Goal: Task Accomplishment & Management: Complete application form

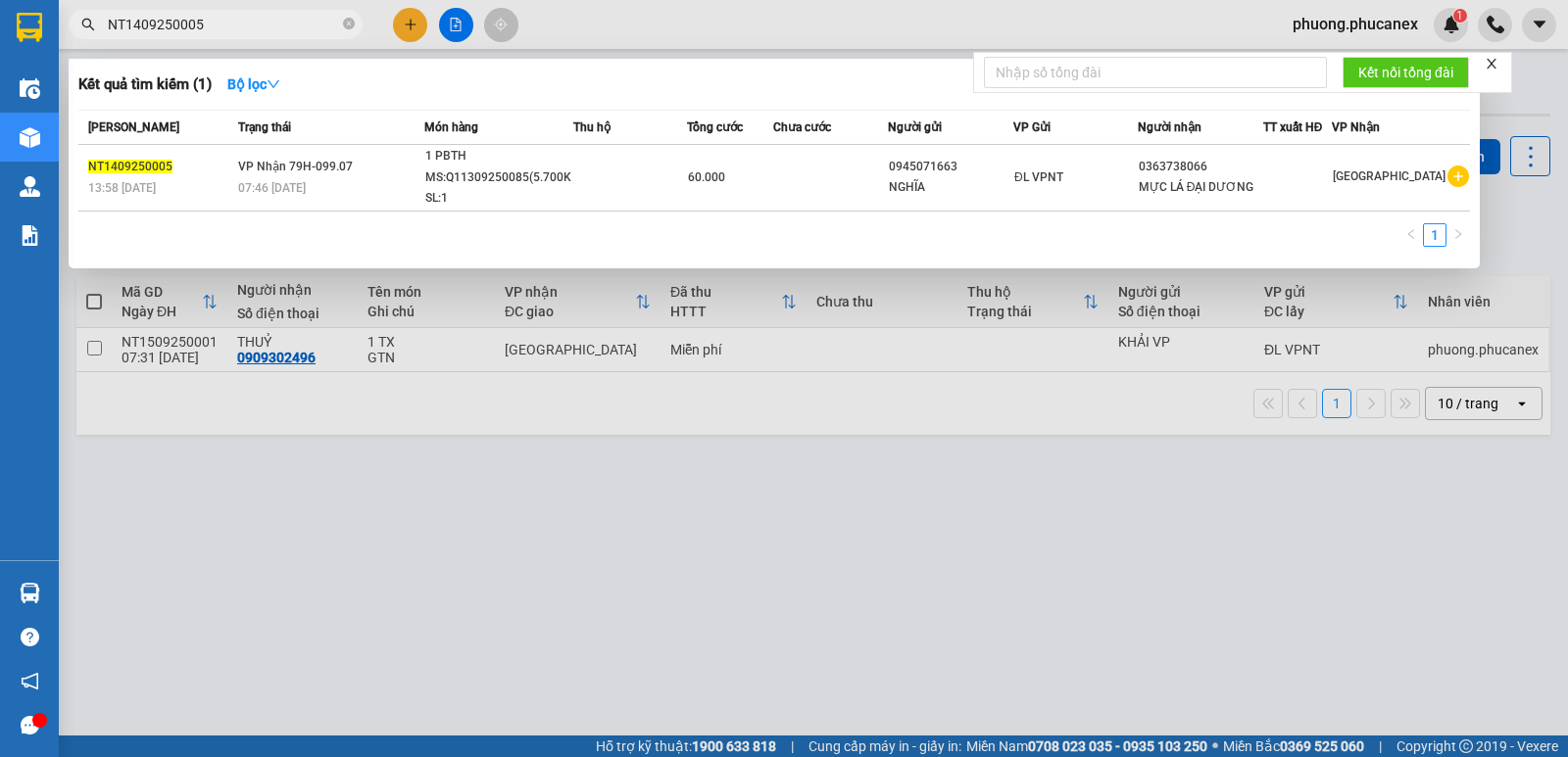
click at [396, 16] on div at bounding box center [784, 378] width 1568 height 757
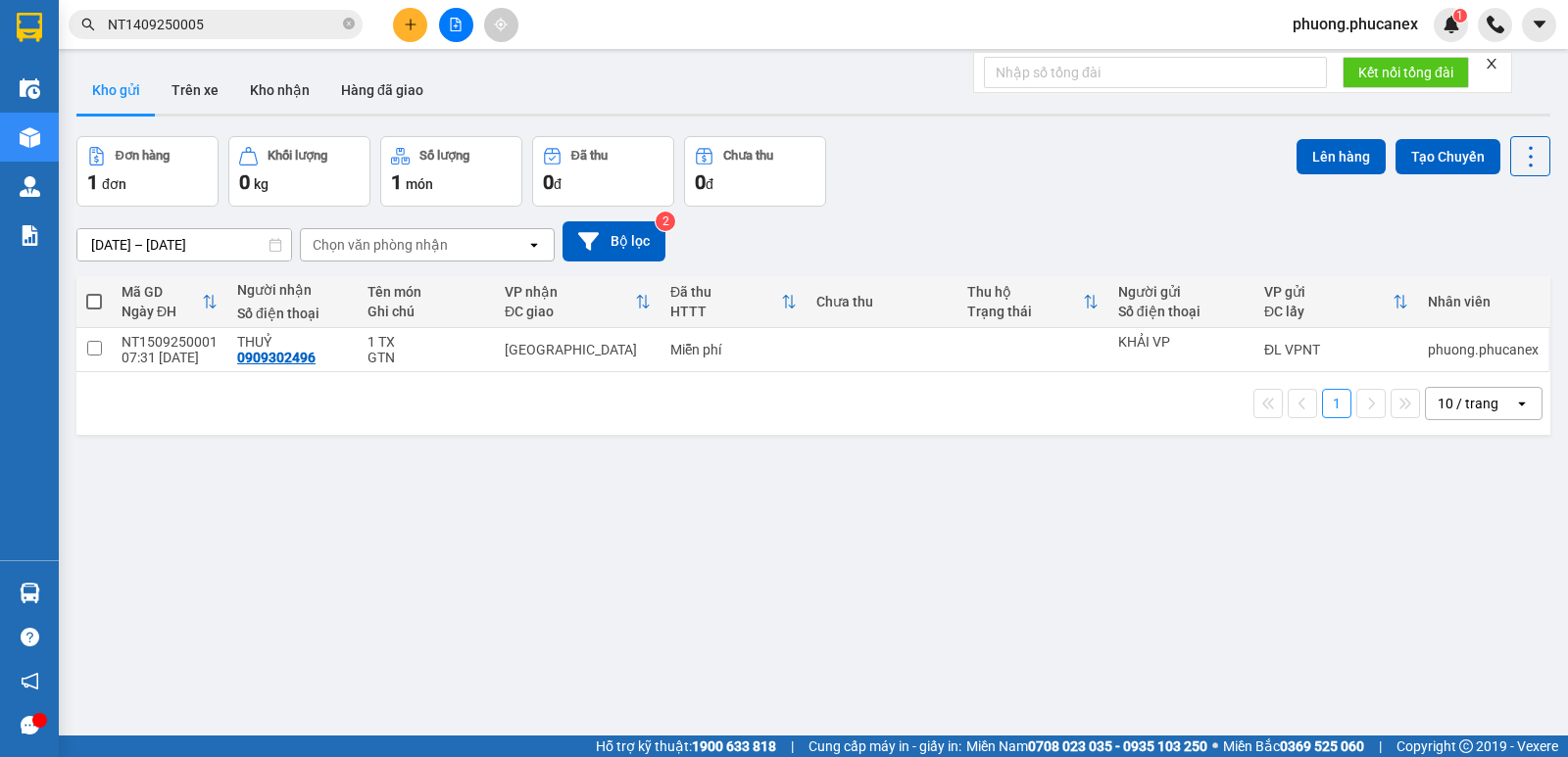
click at [408, 21] on icon "plus" at bounding box center [411, 25] width 14 height 14
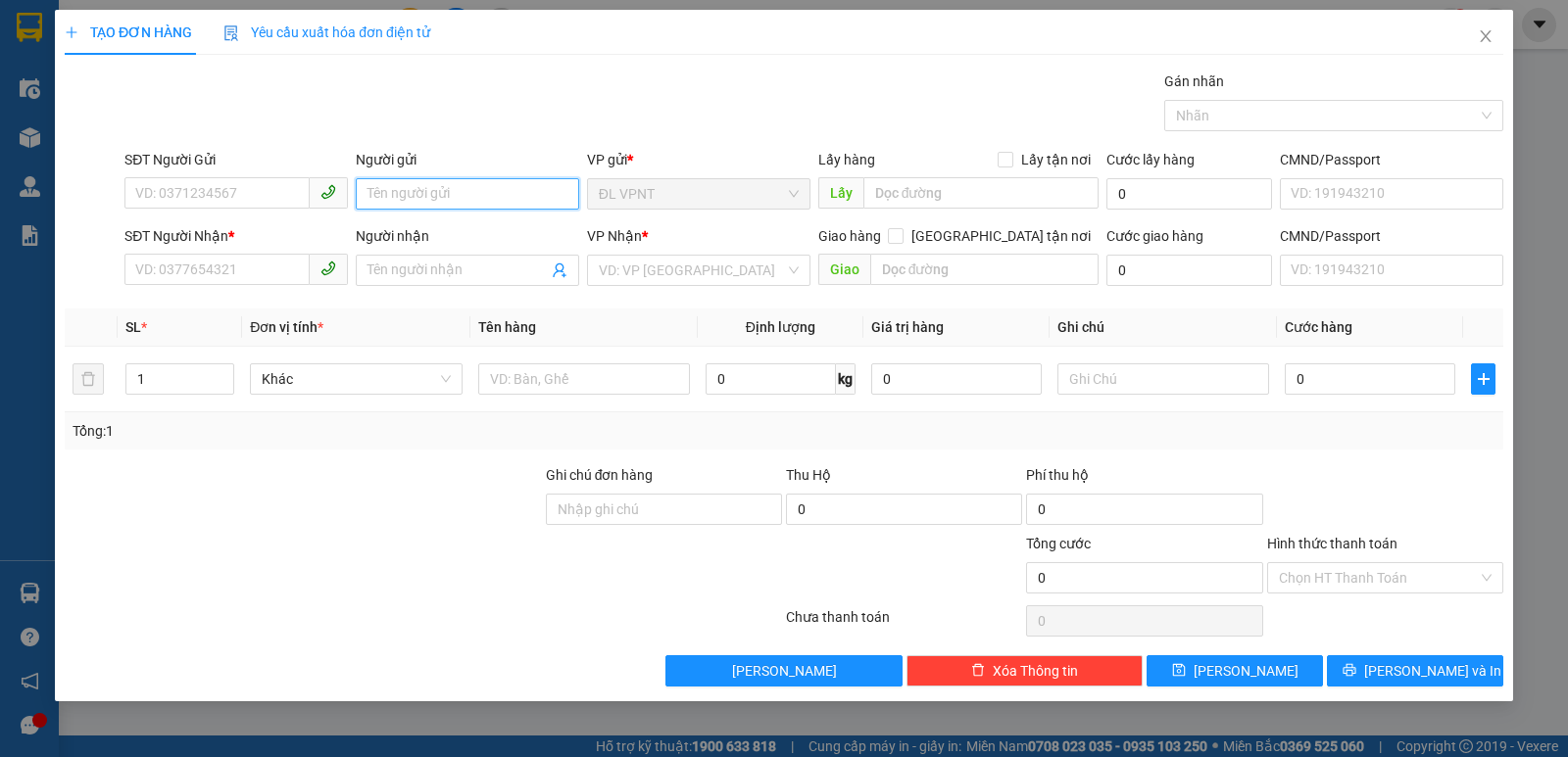
click at [390, 198] on input "Người gửi" at bounding box center [467, 194] width 223 height 31
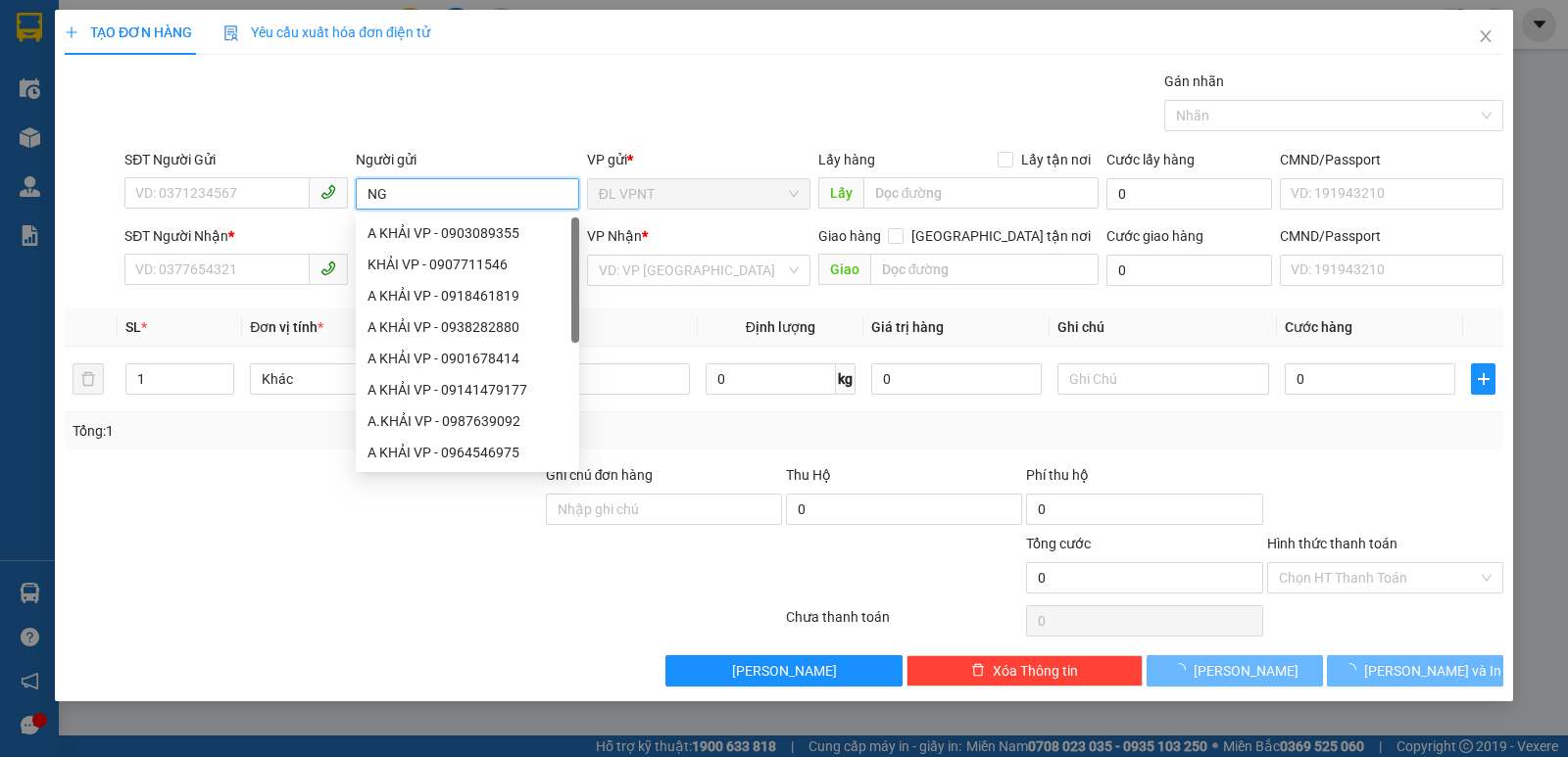
paste input "Ũ"
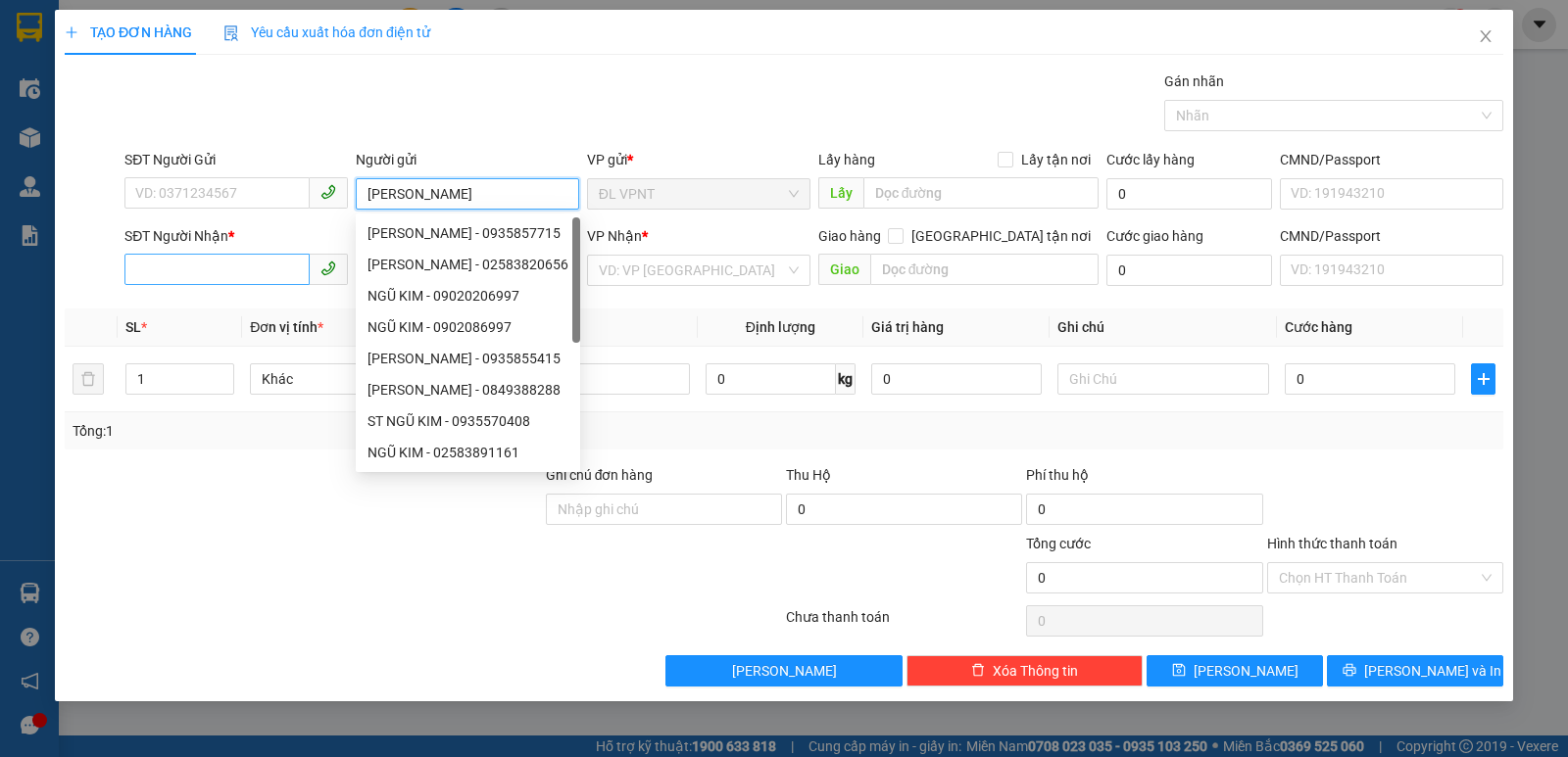
type input "[PERSON_NAME]"
click at [154, 274] on input "SĐT Người Nhận *" at bounding box center [217, 269] width 185 height 31
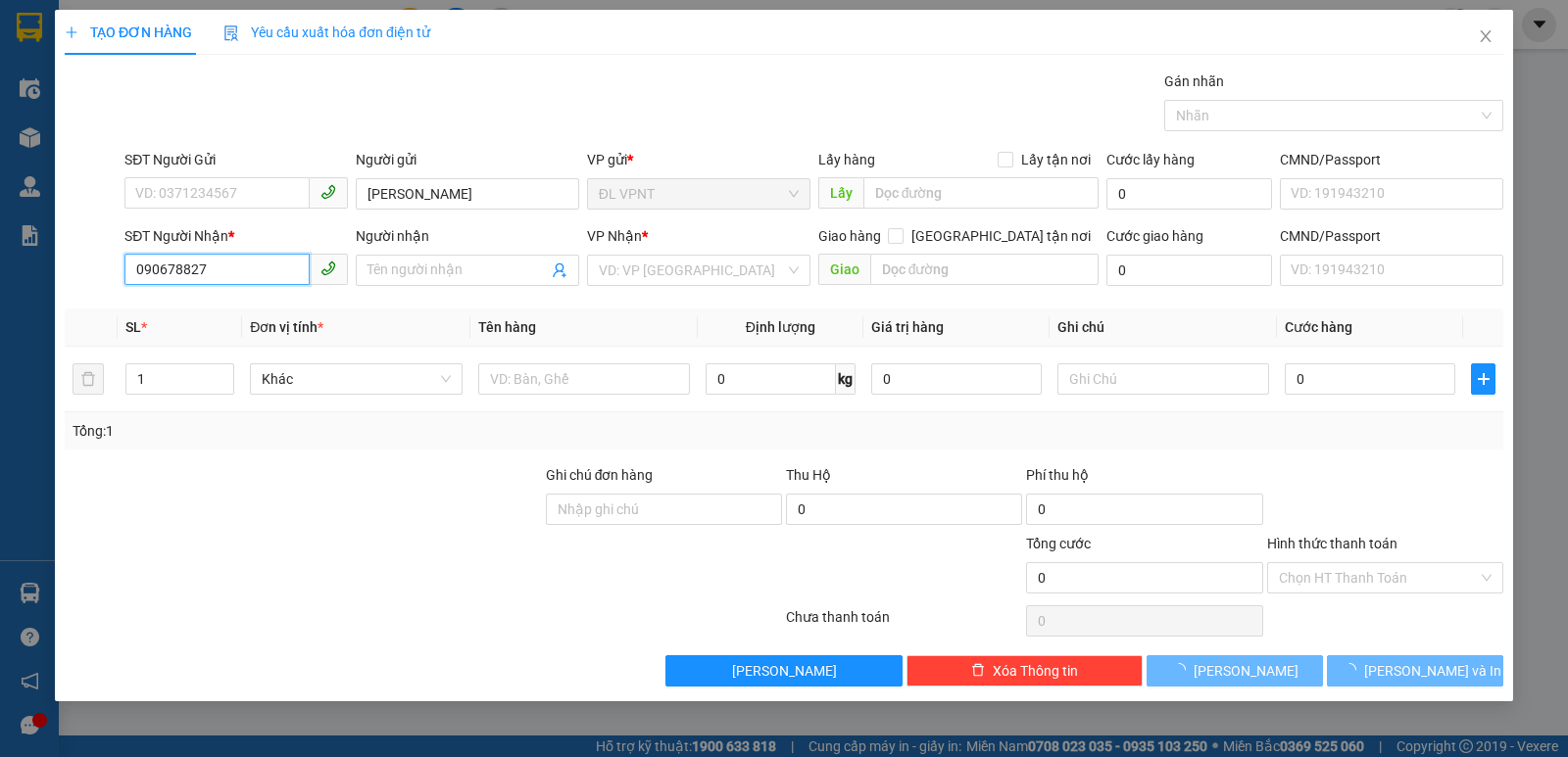
type input "0906788277"
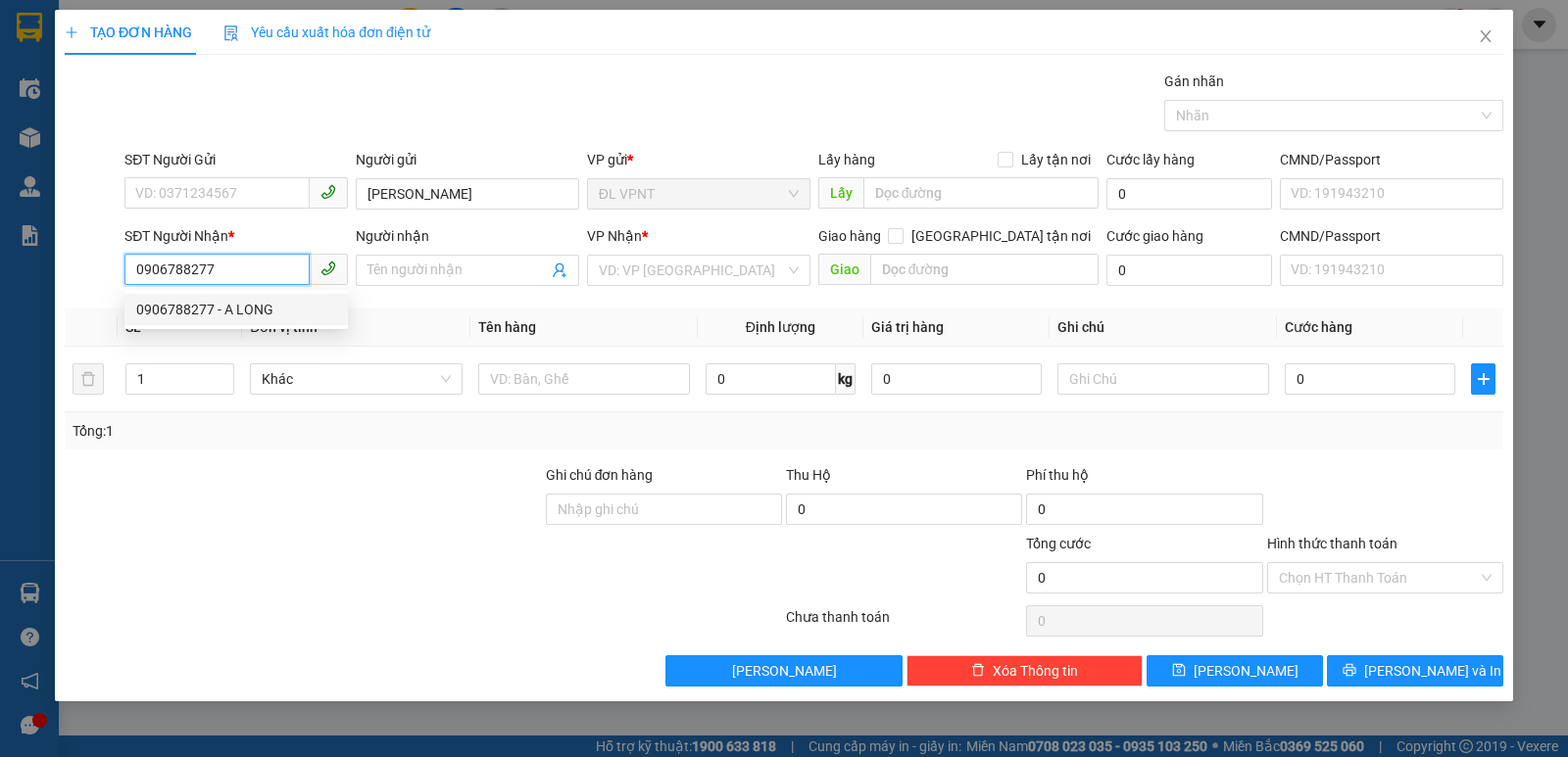
click at [243, 306] on div "0906788277 - A LONG" at bounding box center [236, 310] width 200 height 22
type input "A LONG"
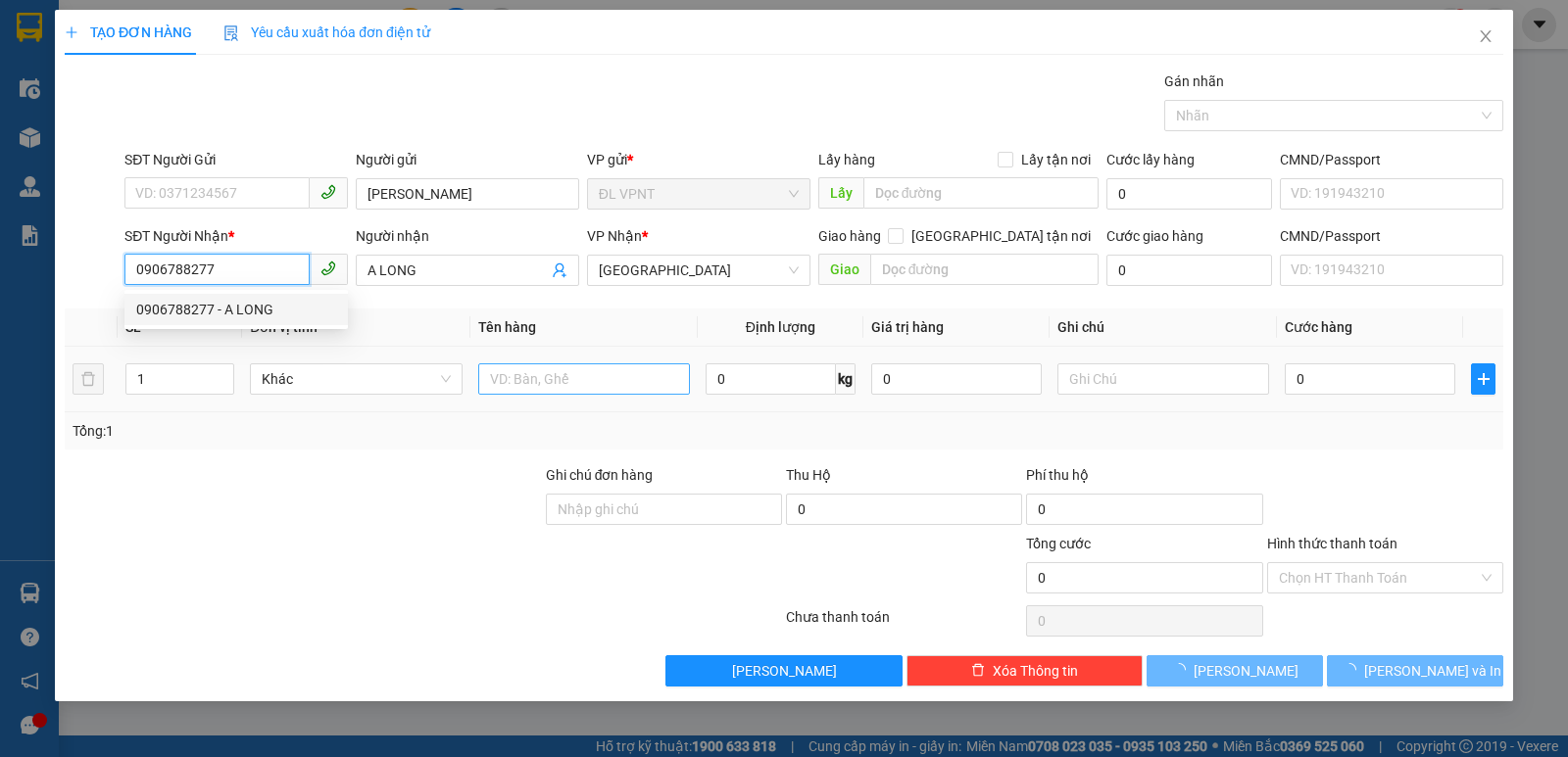
type input "0906788277"
click at [549, 383] on input "text" at bounding box center [583, 379] width 211 height 31
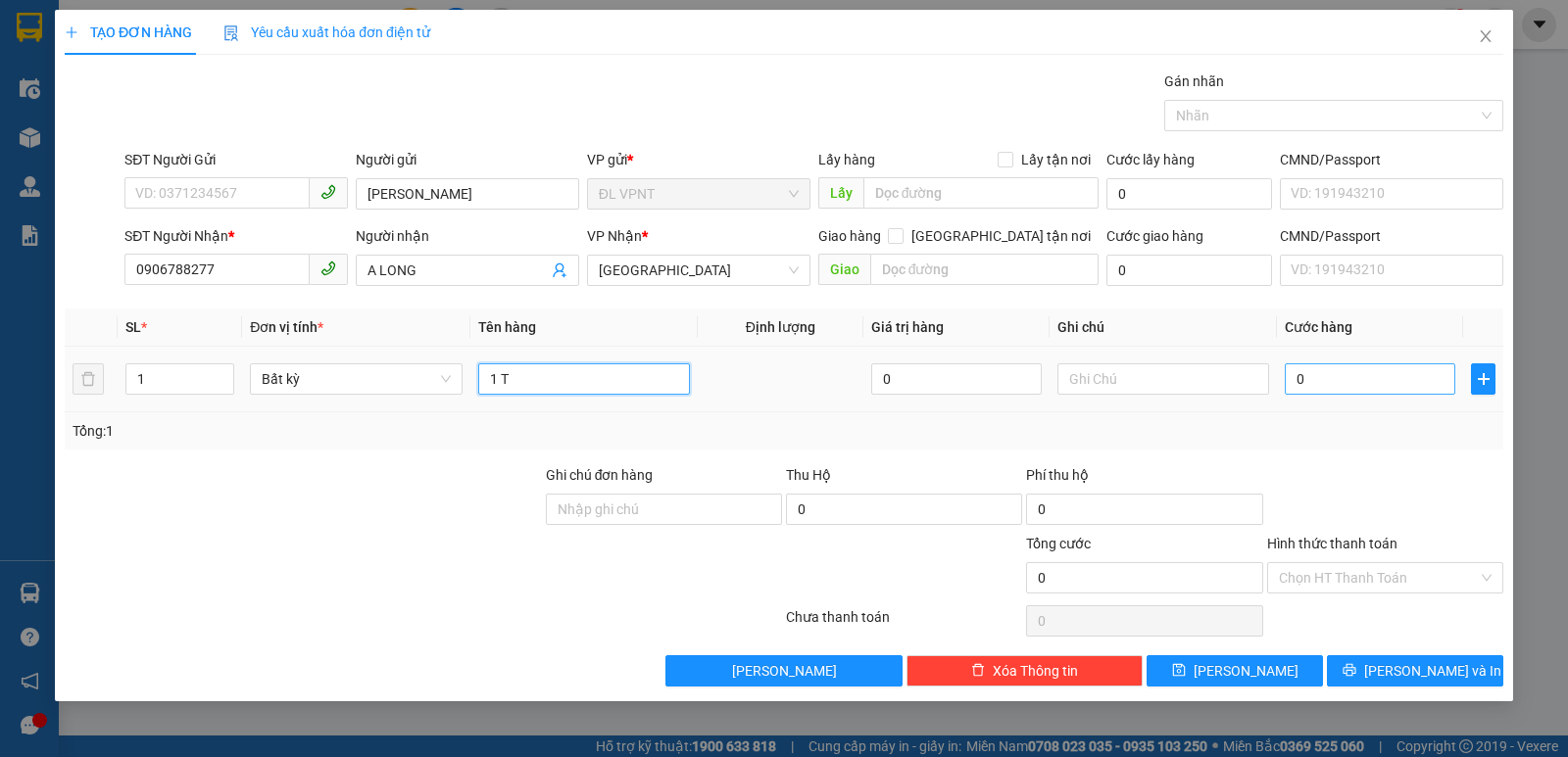
type input "1 T"
click at [1340, 372] on input "0" at bounding box center [1369, 379] width 170 height 31
type input "3"
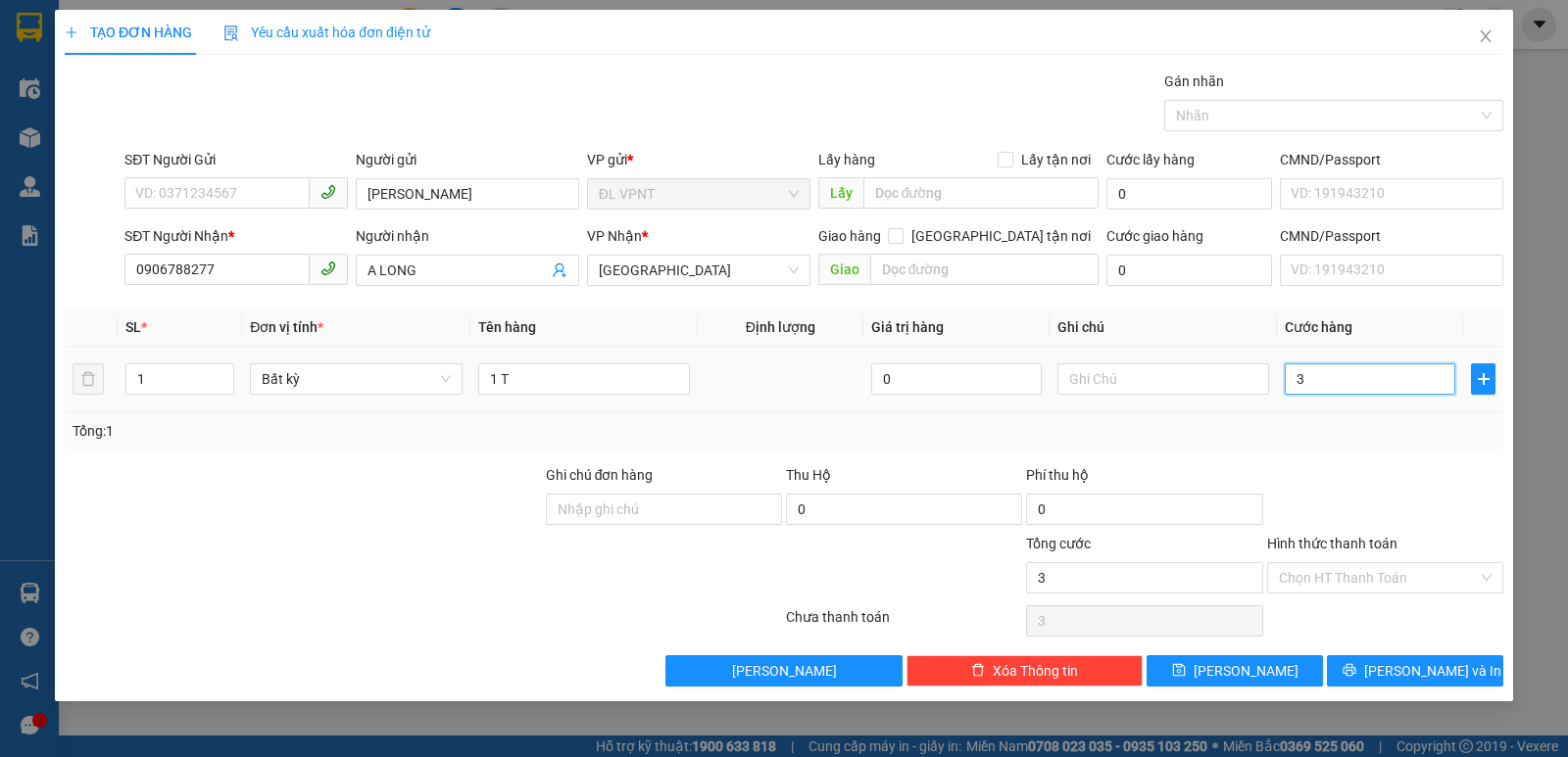
type input "30"
click at [1413, 671] on span "[PERSON_NAME] và In" at bounding box center [1432, 671] width 137 height 22
type input "30.000"
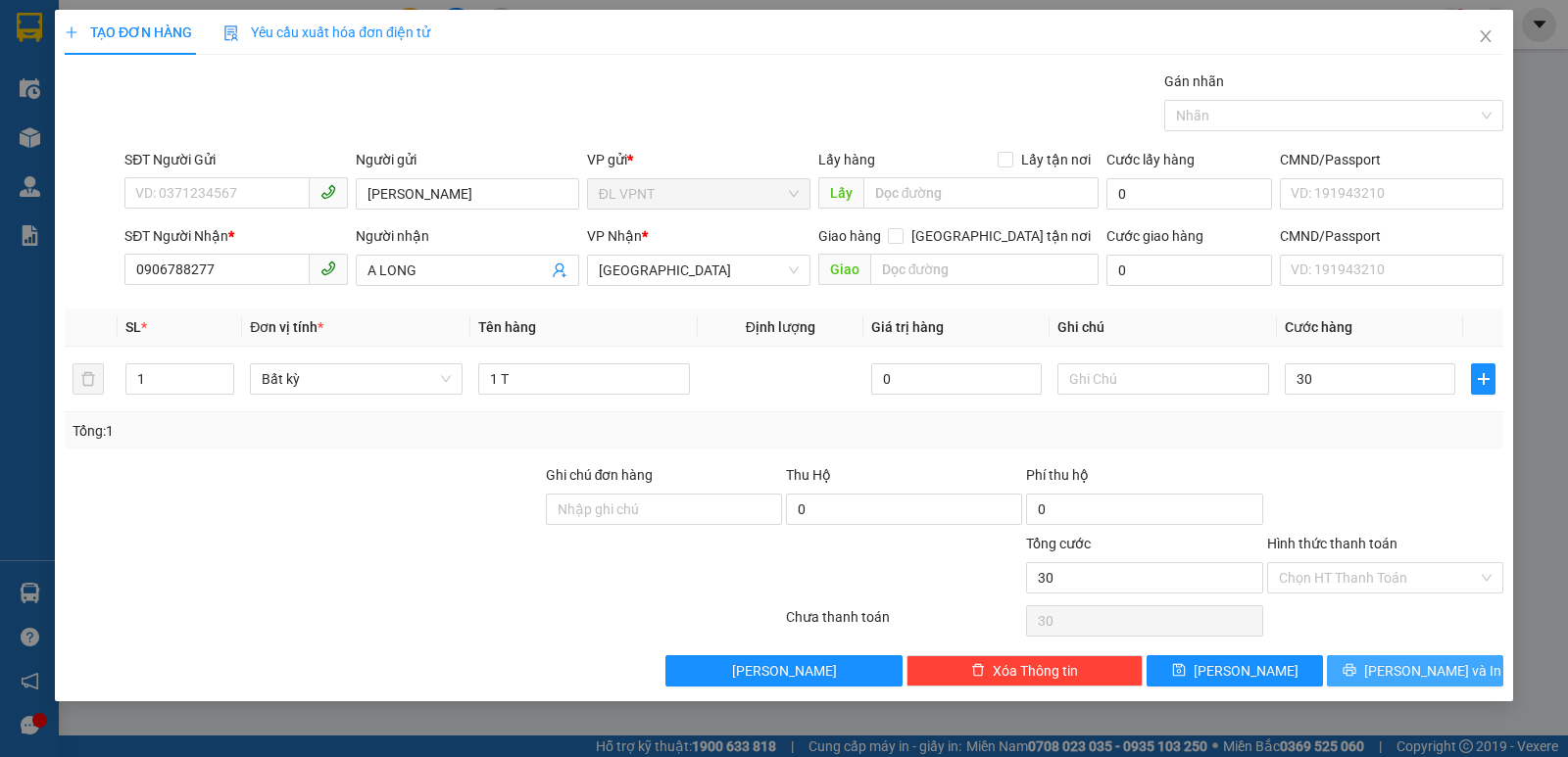
type input "30.000"
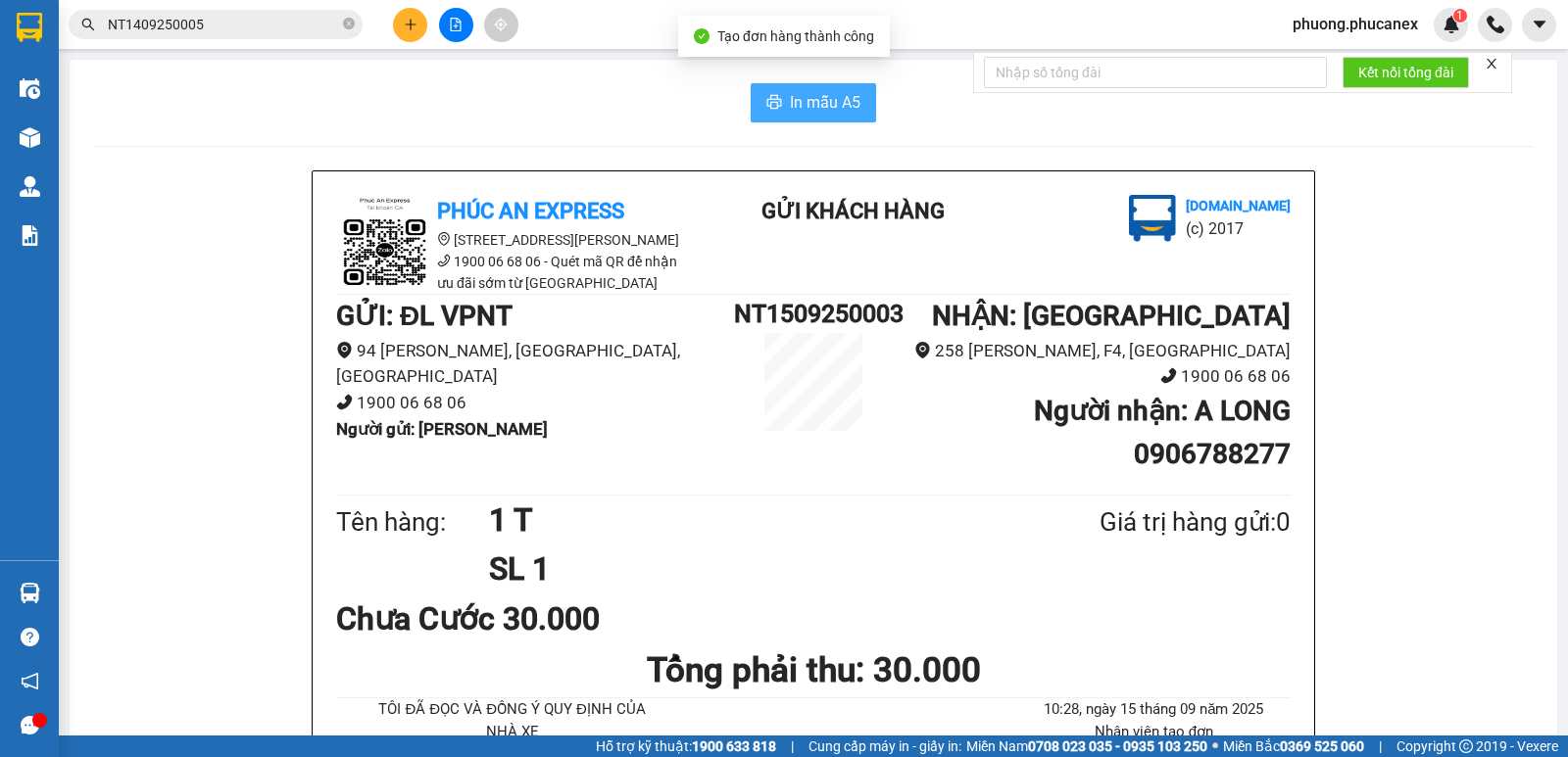
click at [772, 100] on icon "printer" at bounding box center [774, 102] width 16 height 16
click at [411, 23] on icon "plus" at bounding box center [411, 25] width 14 height 14
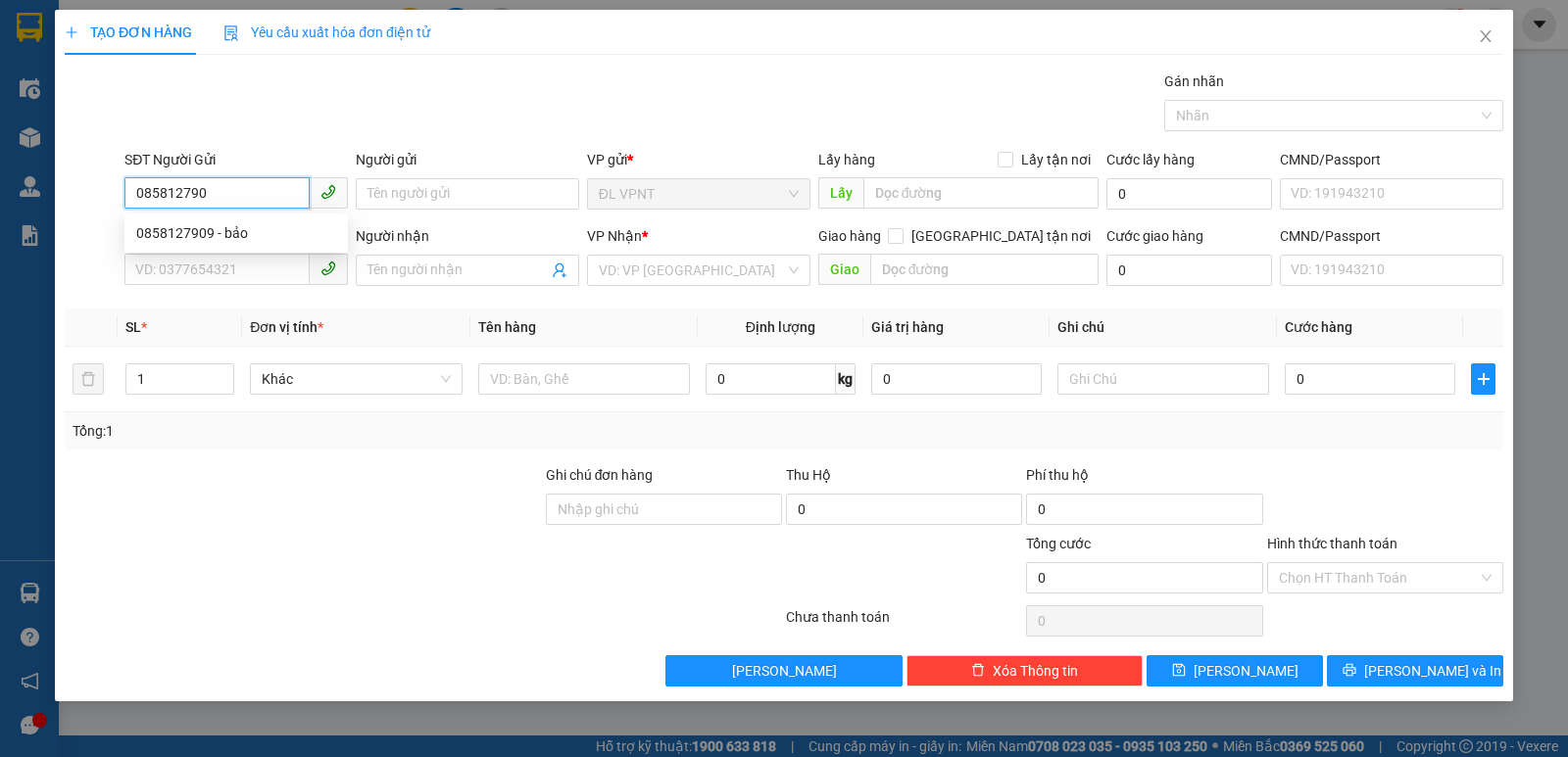
type input "0858127909"
click at [164, 229] on div "0858127909 - bảo" at bounding box center [236, 233] width 200 height 22
type input "bảo"
type input "0934003554"
type input "NHỰT"
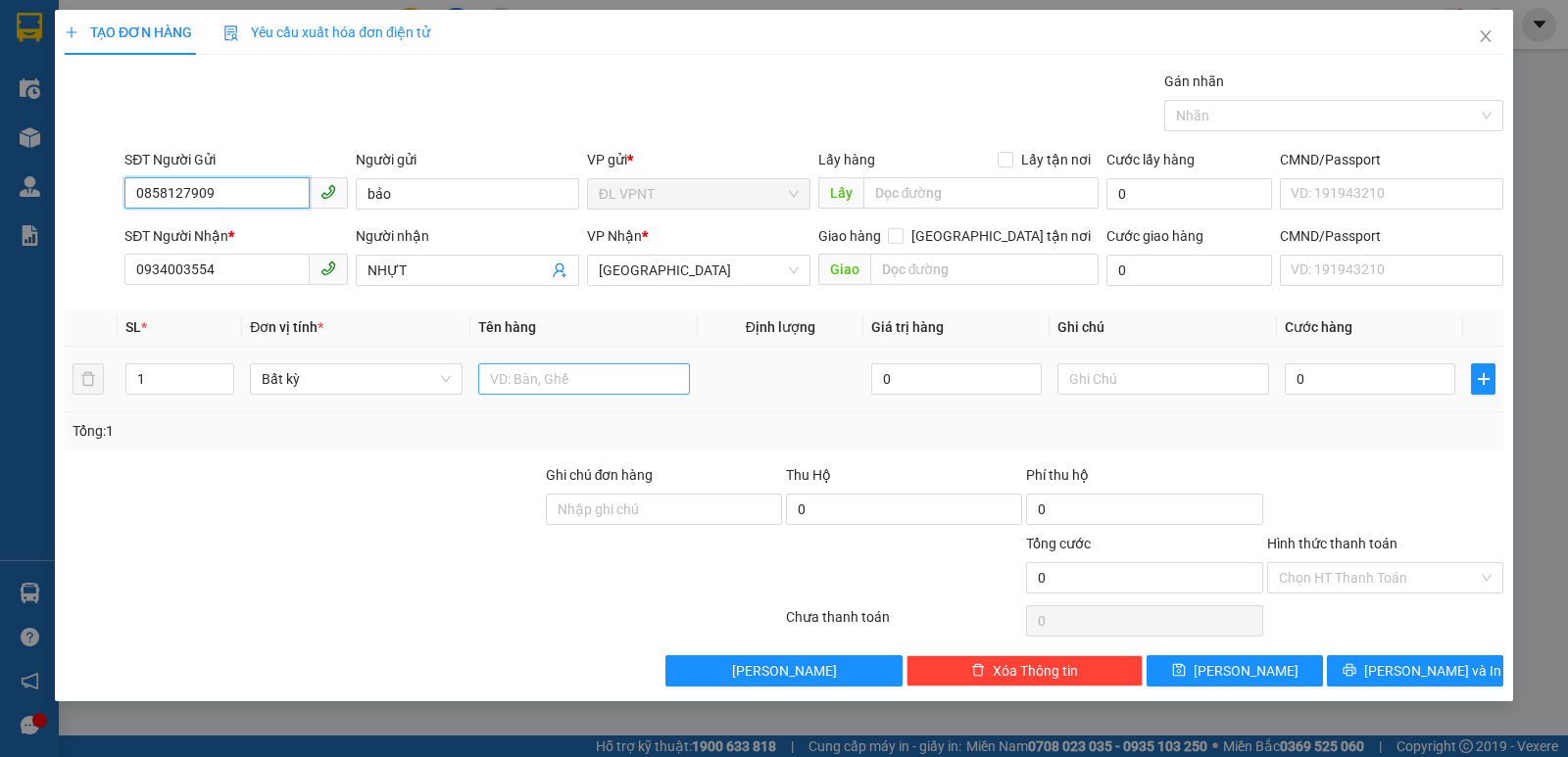
type input "0858127909"
click at [520, 383] on input "text" at bounding box center [583, 379] width 211 height 31
paste input "ỤC"
paste input "Ă"
paste input "ẮNG"
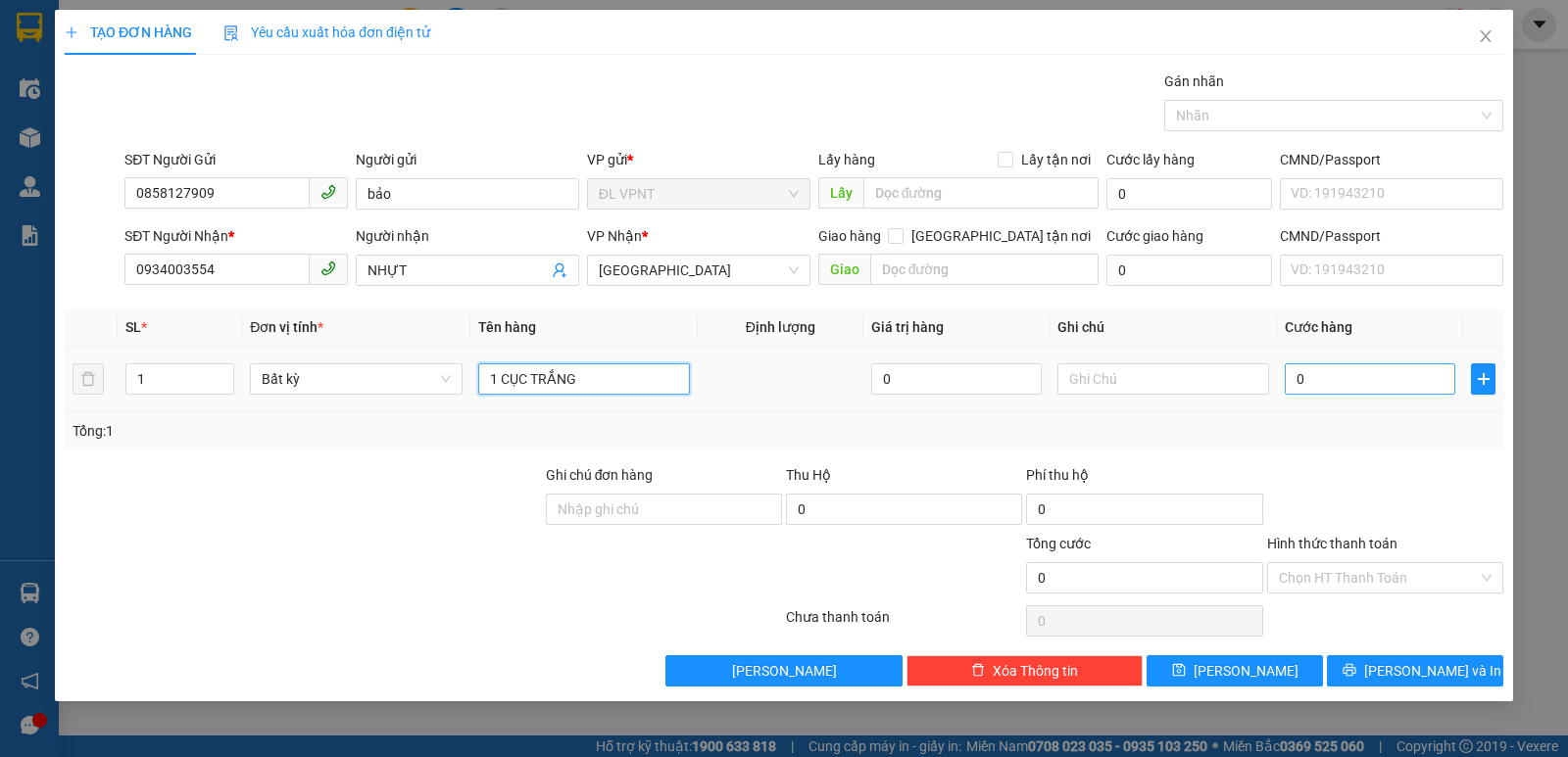
type input "1 CỤC TRẮNG"
click at [1310, 380] on input "0" at bounding box center [1369, 379] width 170 height 31
type input "2"
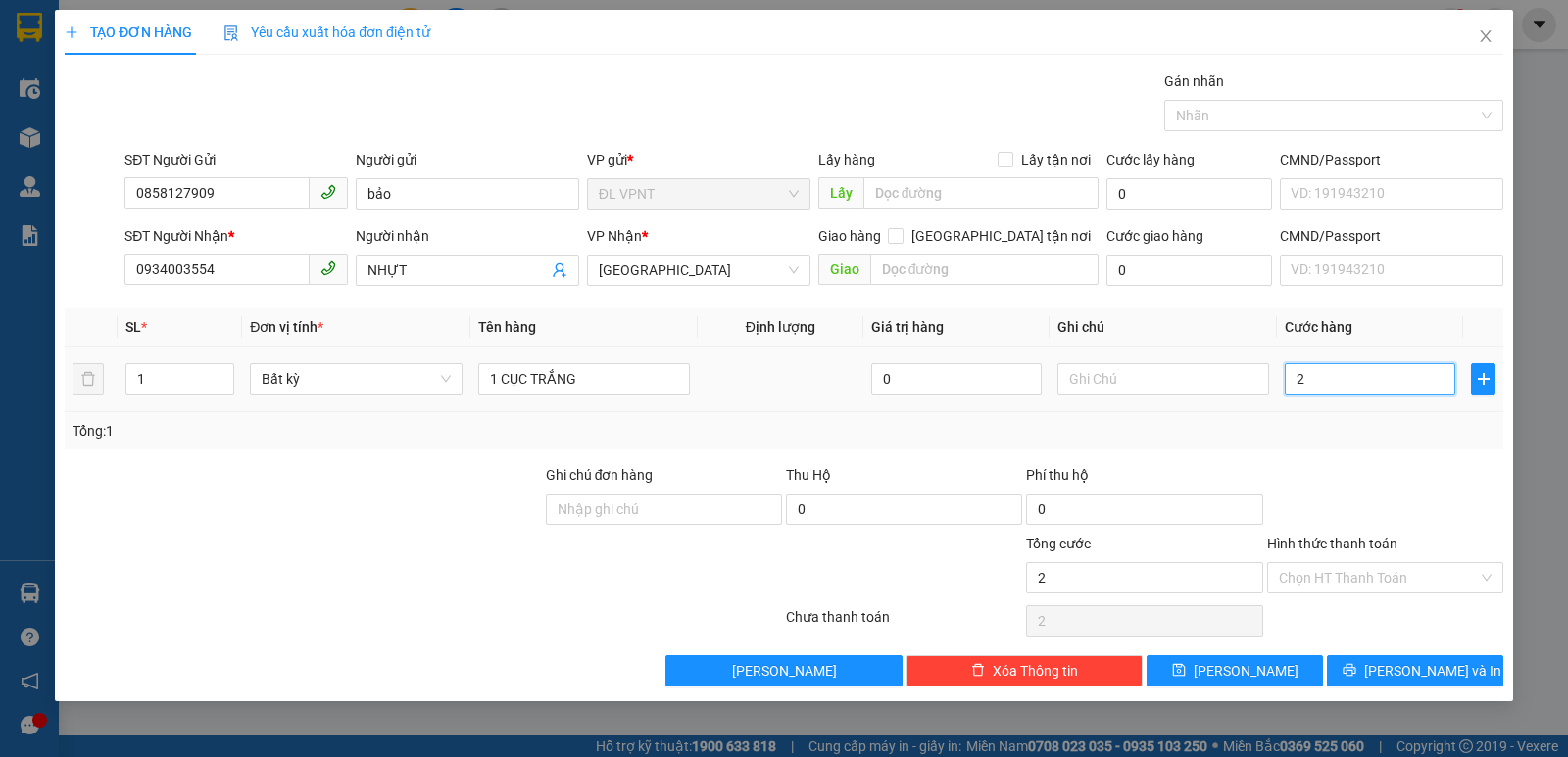
type input "20"
click at [1364, 577] on input "Hình thức thanh toán" at bounding box center [1378, 578] width 199 height 29
type input "20.000"
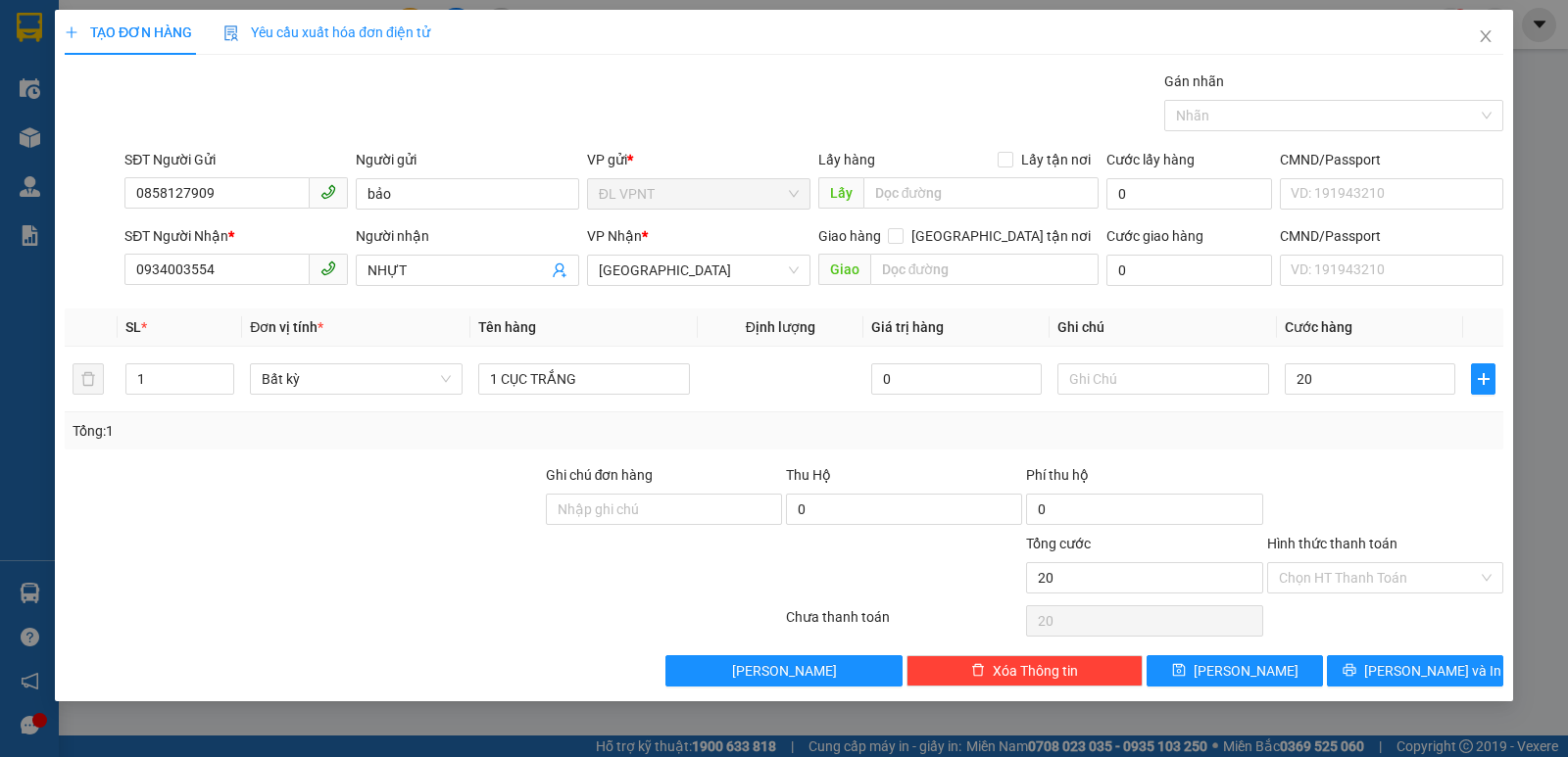
type input "20.000"
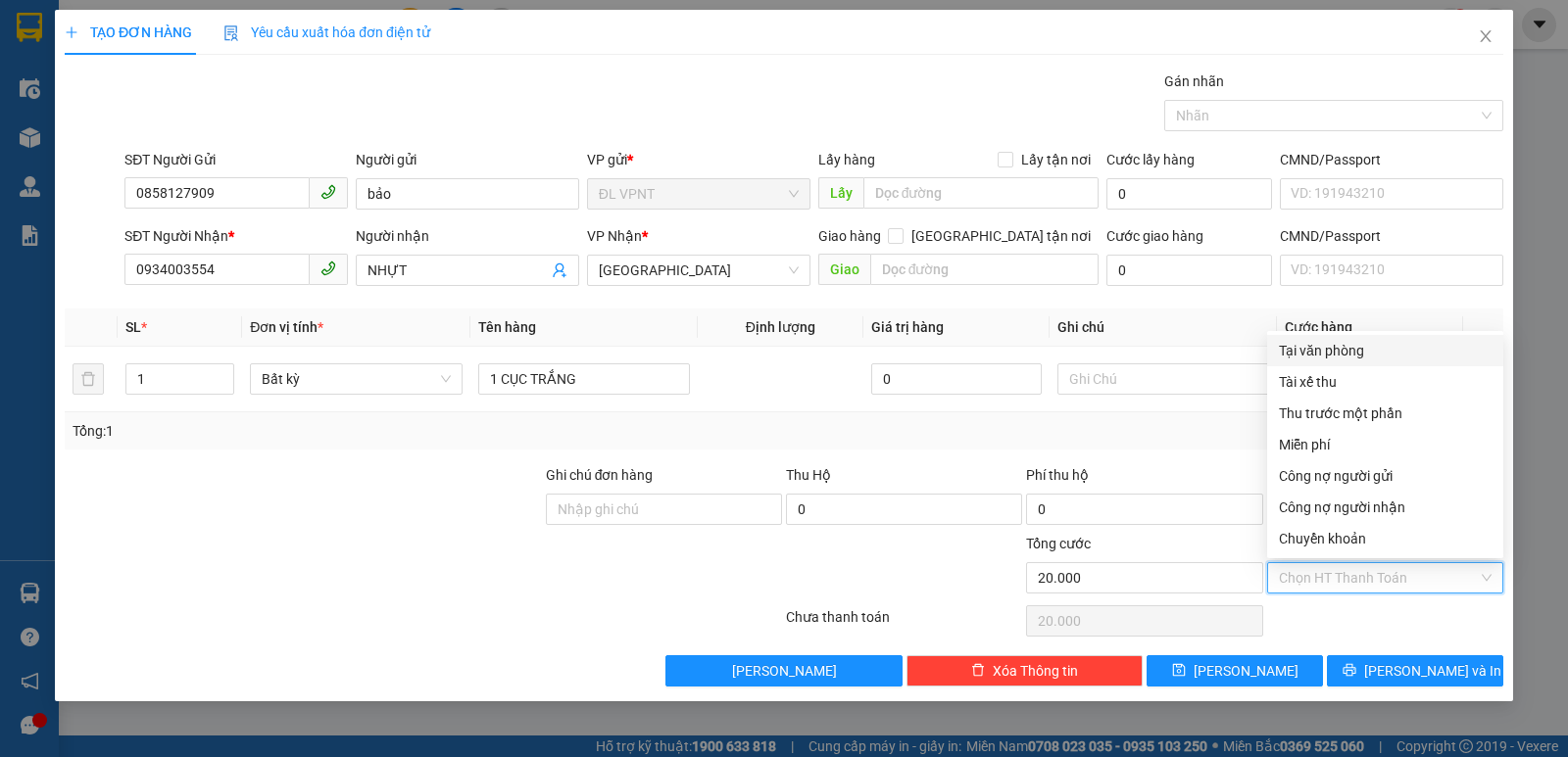
click at [1329, 343] on div "Tại văn phòng" at bounding box center [1385, 351] width 212 height 22
type input "0"
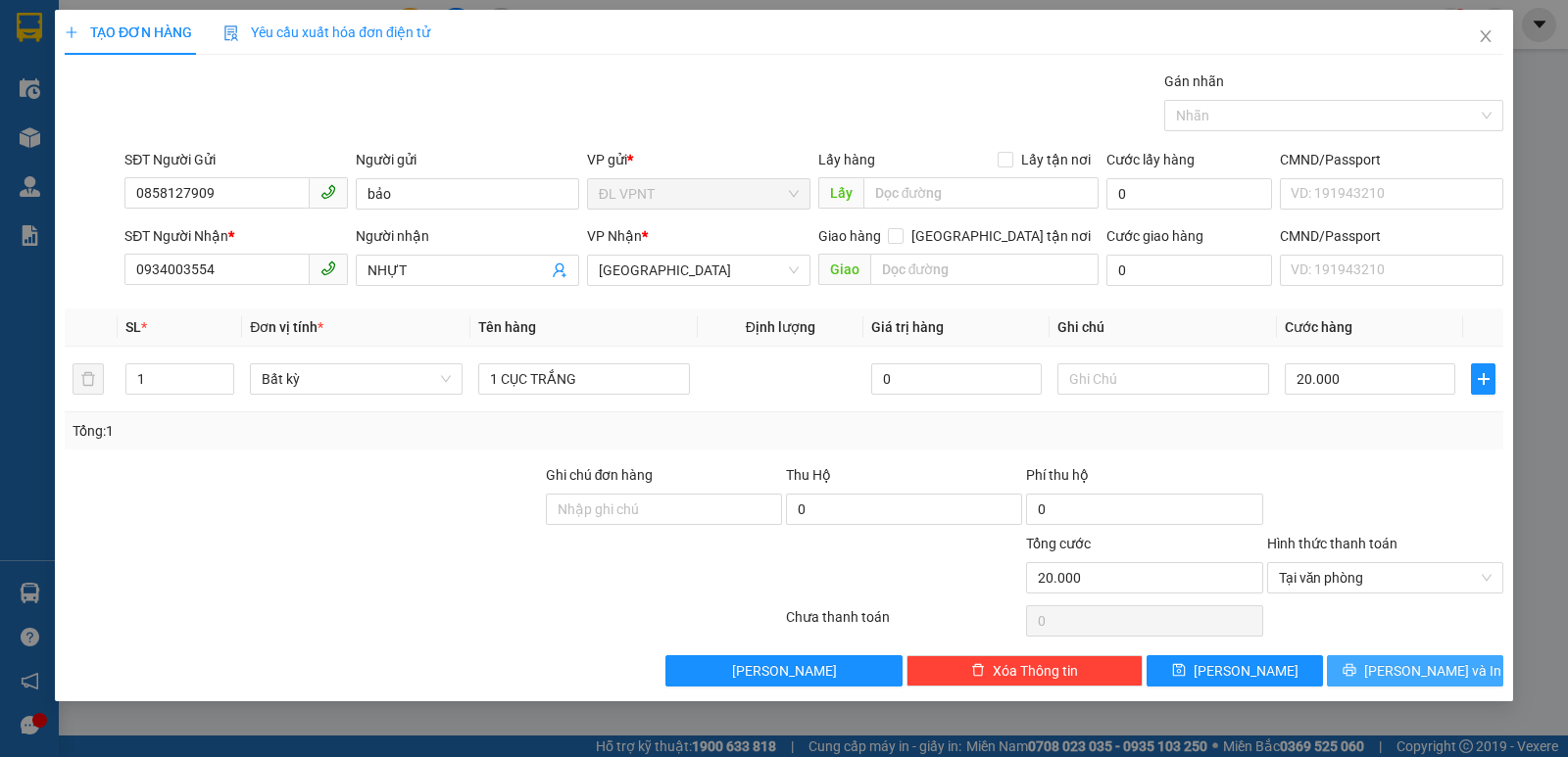
click at [1425, 673] on span "[PERSON_NAME] và In" at bounding box center [1432, 671] width 137 height 22
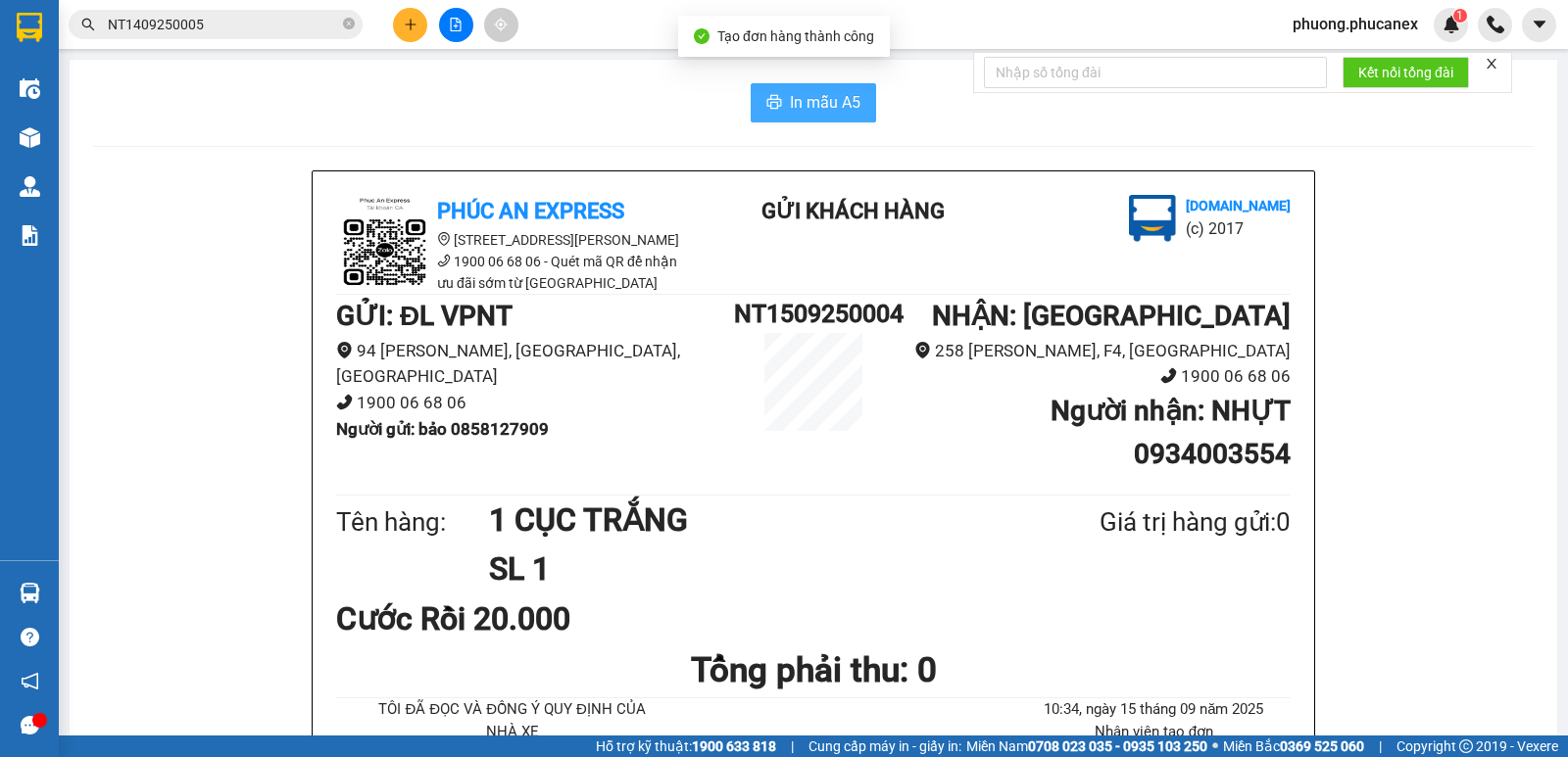
click at [790, 95] on span "In mẫu A5" at bounding box center [825, 102] width 71 height 25
